Goal: Transaction & Acquisition: Download file/media

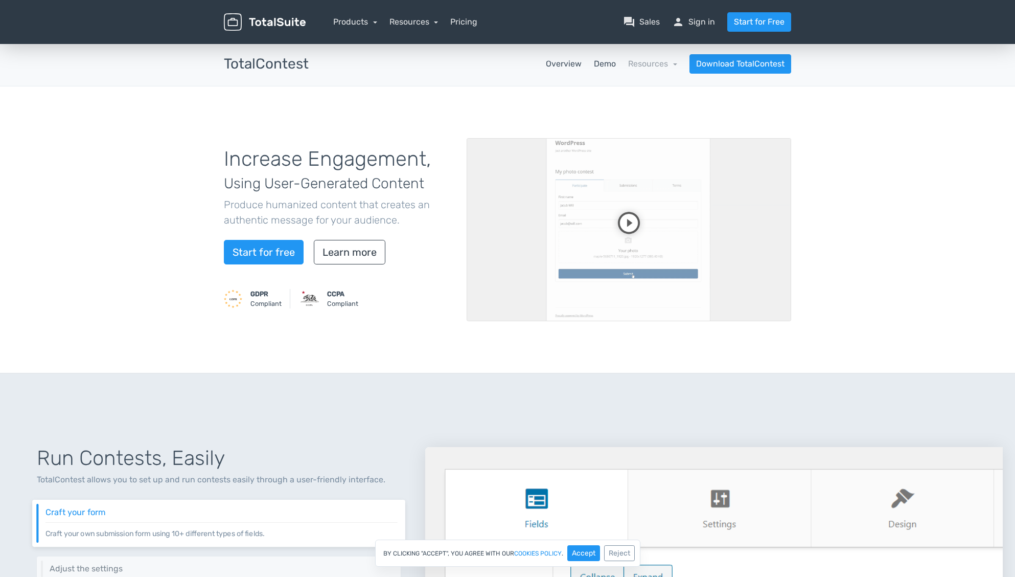
click at [611, 61] on link "Demo" at bounding box center [605, 64] width 22 height 12
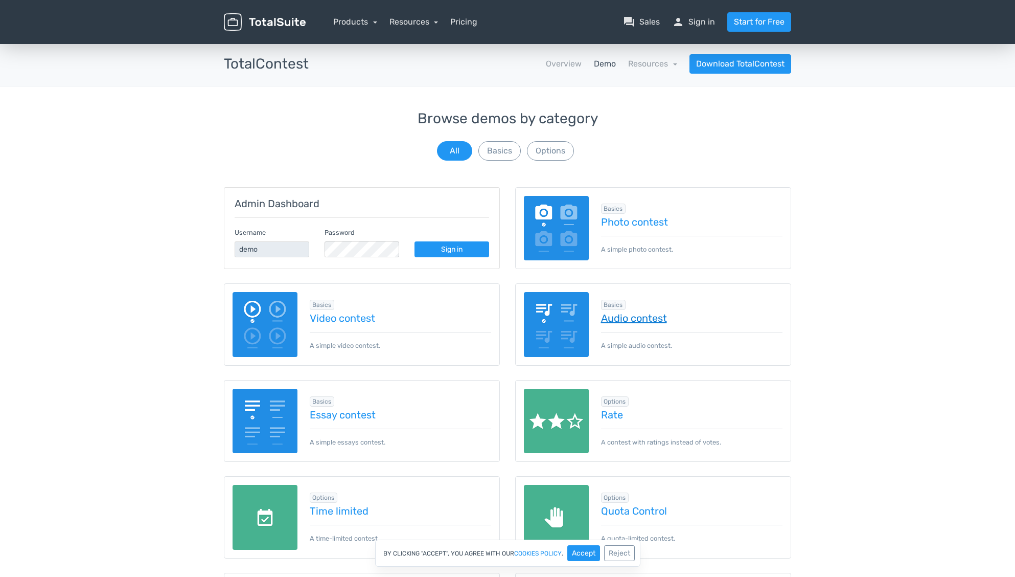
click at [623, 316] on link "Audio contest" at bounding box center [692, 317] width 182 height 11
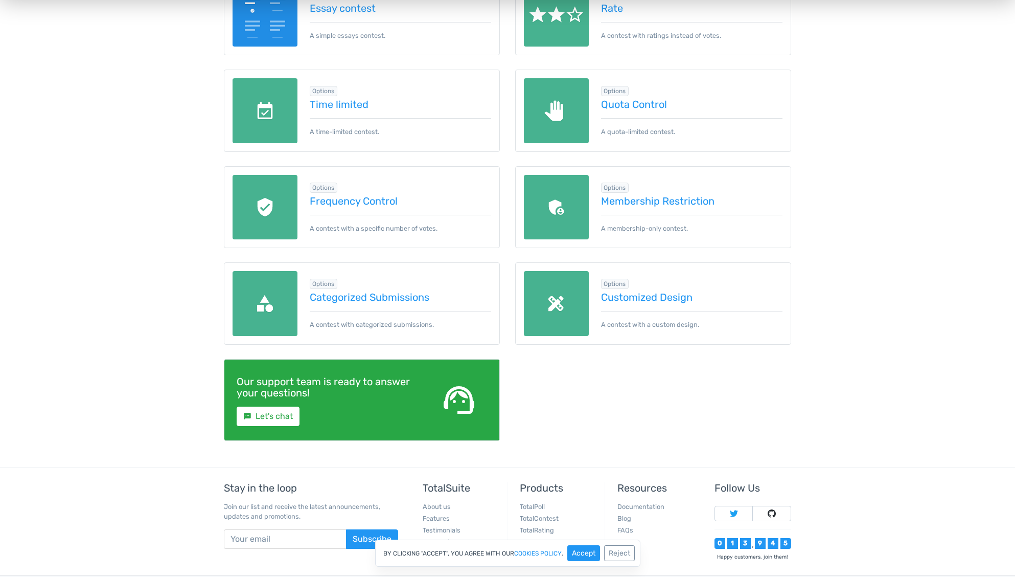
scroll to position [460, 0]
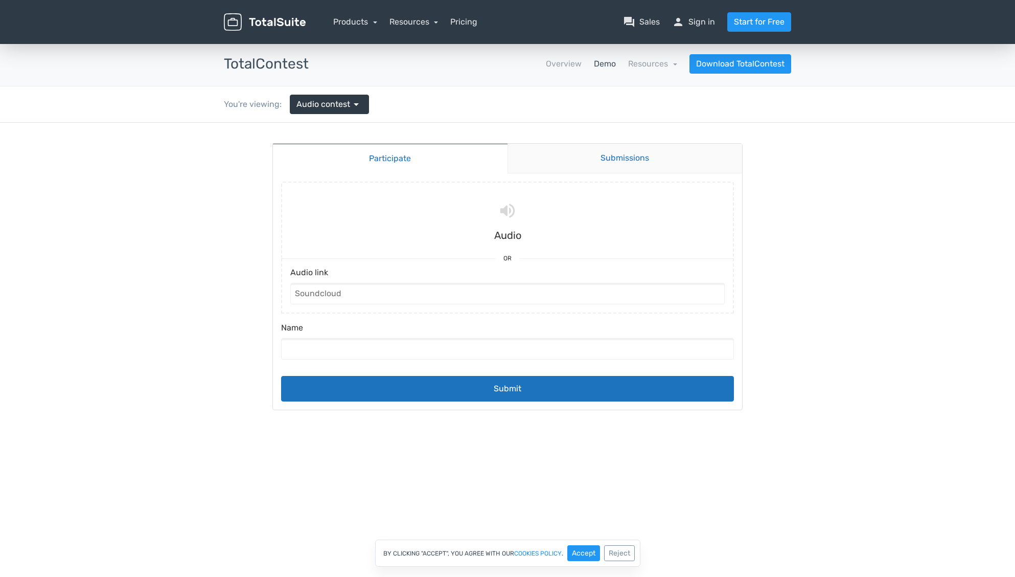
click at [610, 159] on link "Submissions" at bounding box center [625, 159] width 235 height 30
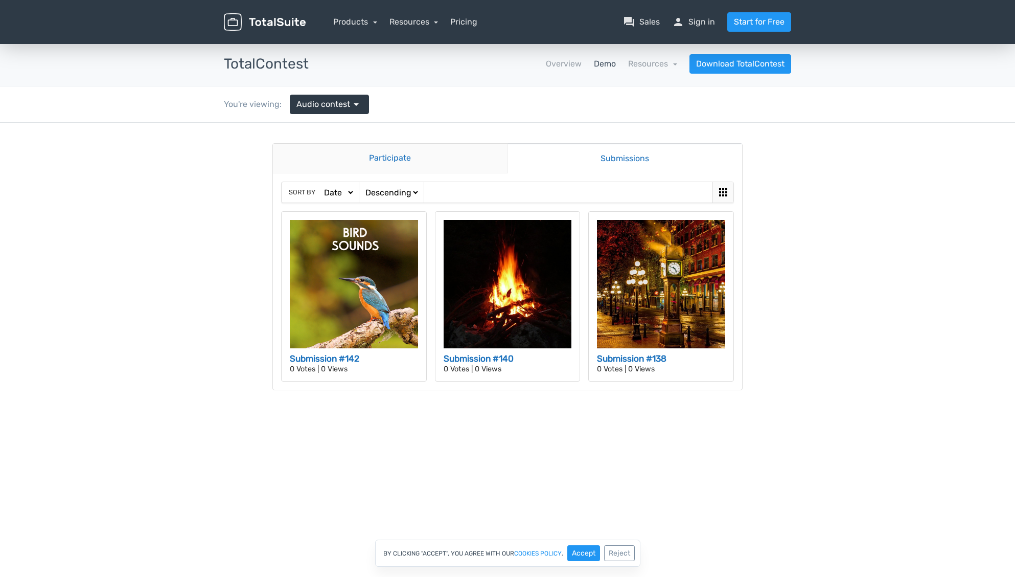
click at [441, 160] on link "Participate" at bounding box center [390, 159] width 235 height 30
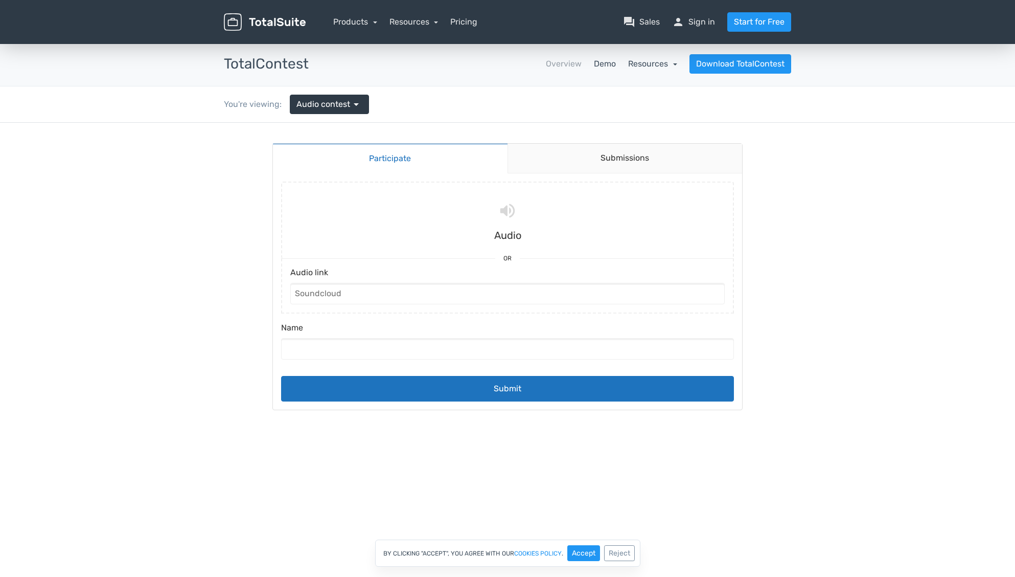
click at [645, 63] on link "Resources" at bounding box center [652, 64] width 49 height 10
click at [637, 94] on link "school Documentation" at bounding box center [629, 91] width 96 height 29
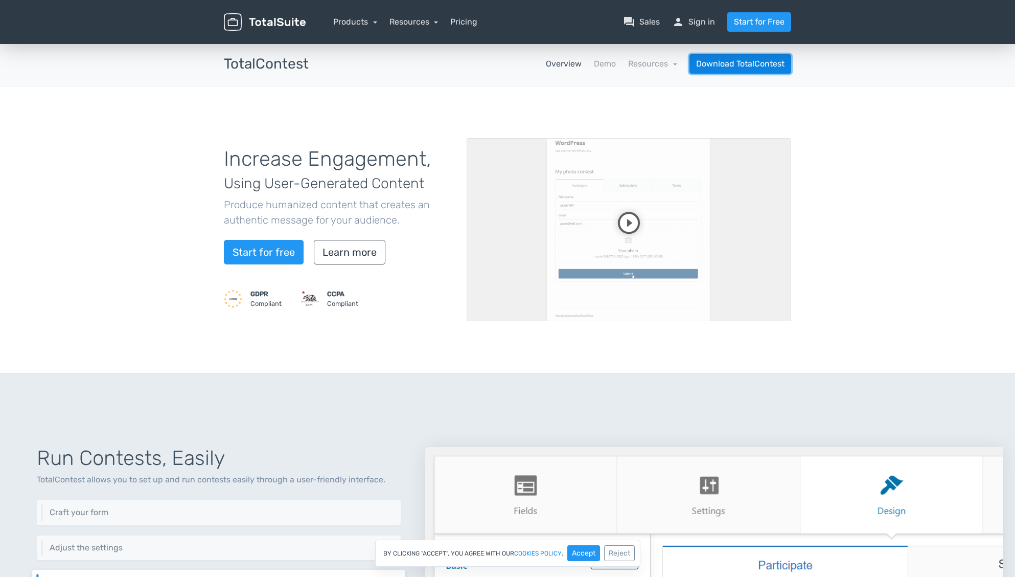
click at [739, 63] on link "Download TotalContest" at bounding box center [741, 63] width 102 height 19
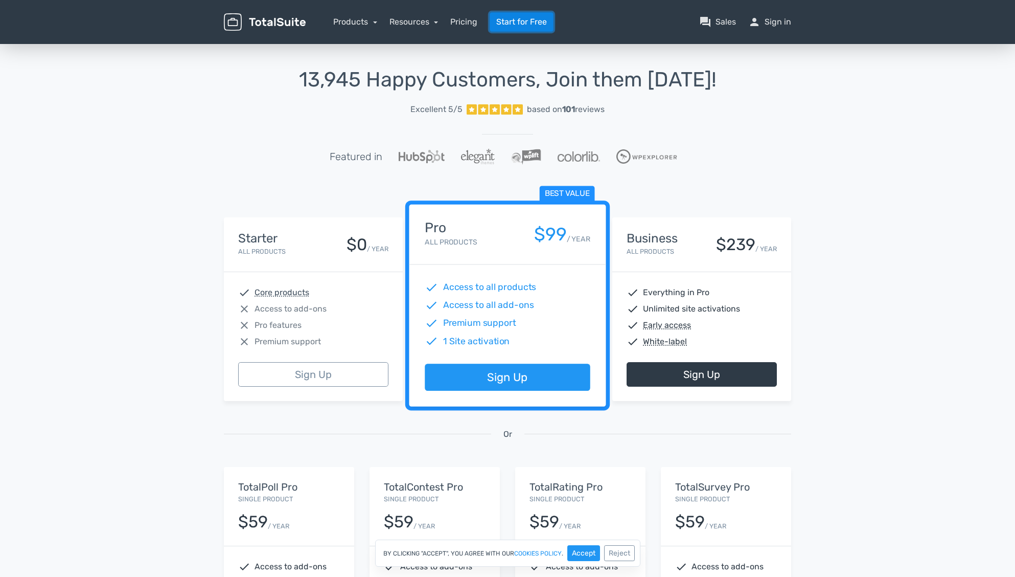
click at [530, 18] on link "Start for Free" at bounding box center [522, 21] width 64 height 19
click at [578, 555] on button "Accept" at bounding box center [583, 553] width 33 height 16
click at [367, 14] on nav "Products TotalPoll WordPress Poll and Contest Plugin TotalContest WordPress Con…" at bounding box center [556, 21] width 486 height 19
click at [367, 21] on link "Products" at bounding box center [355, 22] width 44 height 10
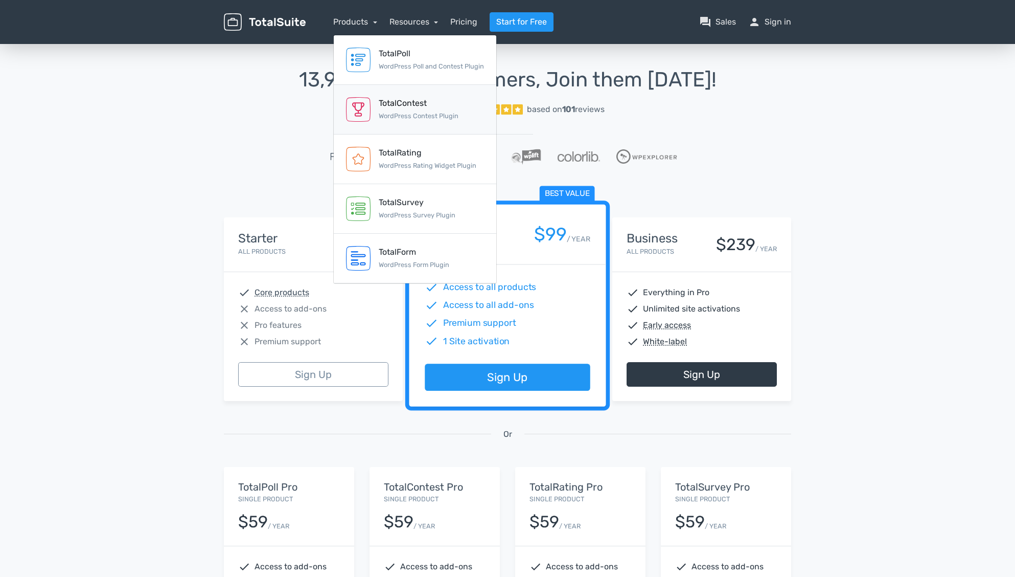
click at [404, 112] on small "WordPress Contest Plugin" at bounding box center [419, 116] width 80 height 8
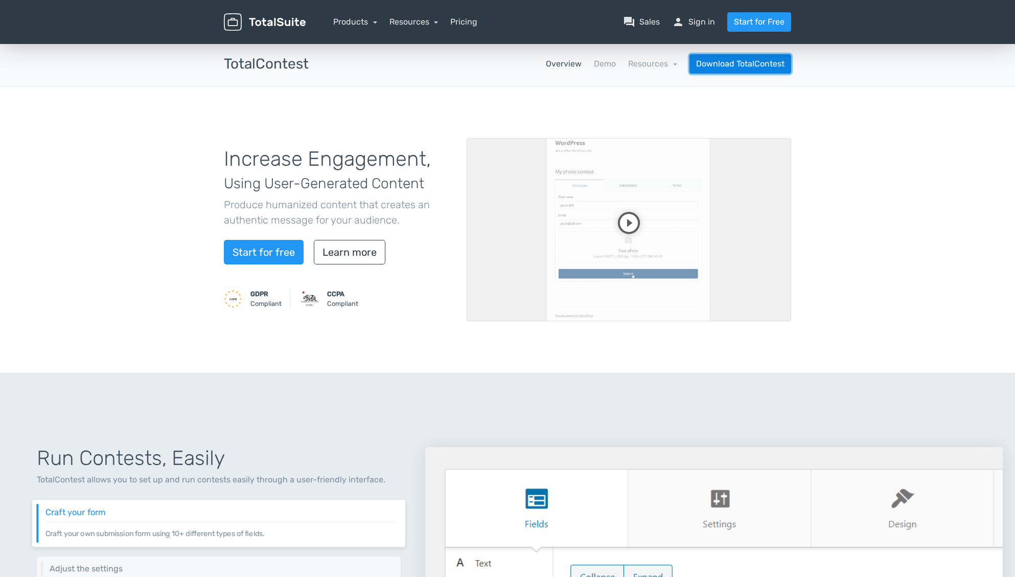
click at [715, 65] on link "Download TotalContest" at bounding box center [741, 63] width 102 height 19
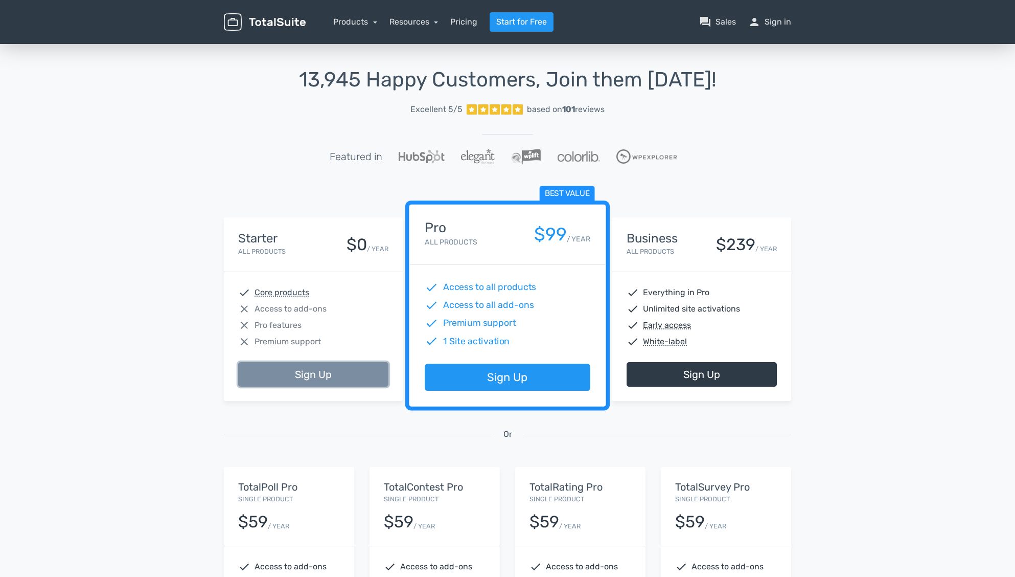
click at [382, 365] on link "Sign Up" at bounding box center [313, 374] width 150 height 25
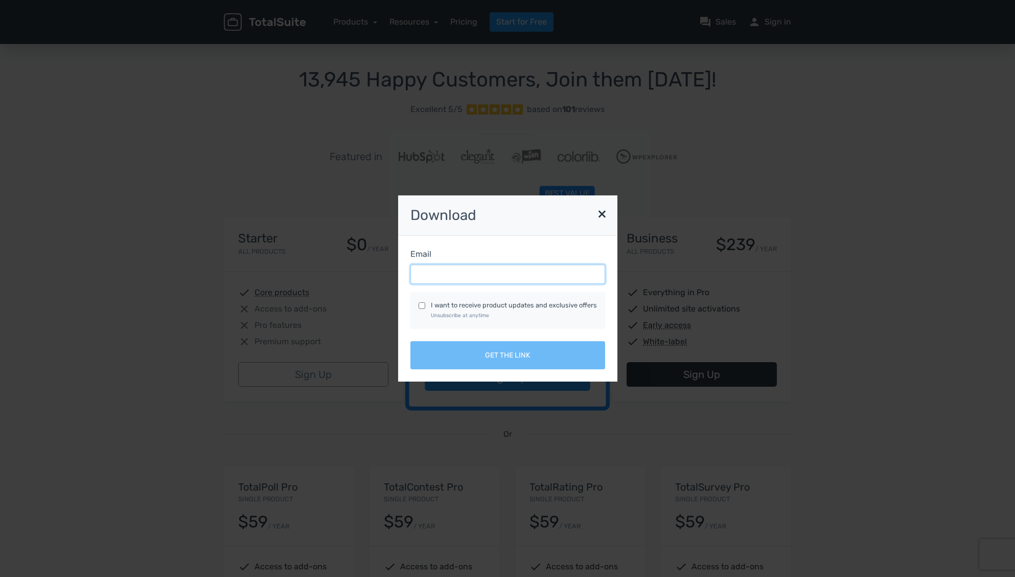
click at [457, 283] on input "Email" at bounding box center [507, 273] width 195 height 19
type input "[EMAIL_ADDRESS][DOMAIN_NAME]"
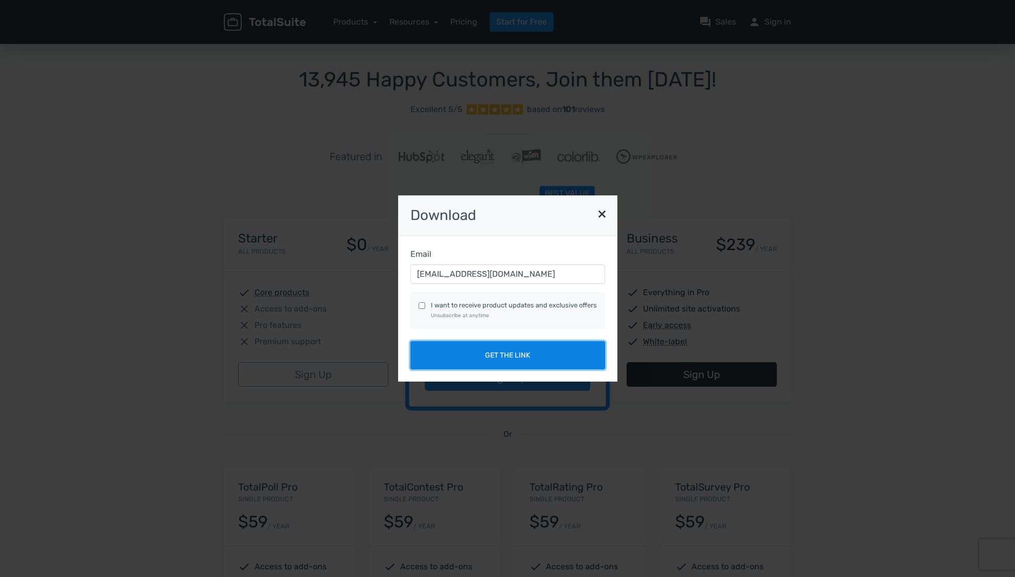
click at [465, 351] on button "Get the link" at bounding box center [507, 355] width 195 height 28
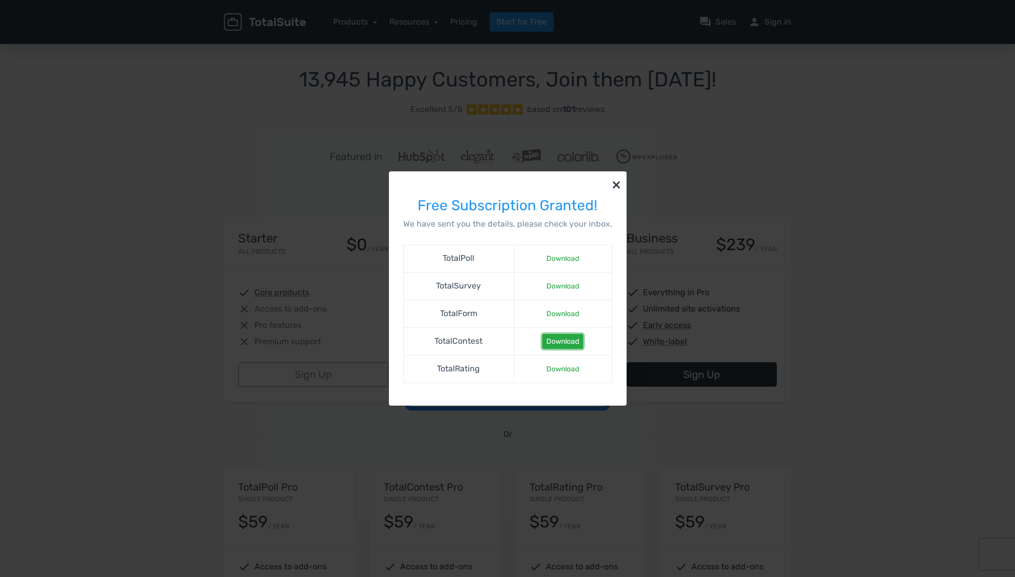
click at [577, 344] on link "Download" at bounding box center [562, 341] width 41 height 15
click at [617, 178] on button "×" at bounding box center [616, 184] width 20 height 26
